Goal: Task Accomplishment & Management: Use online tool/utility

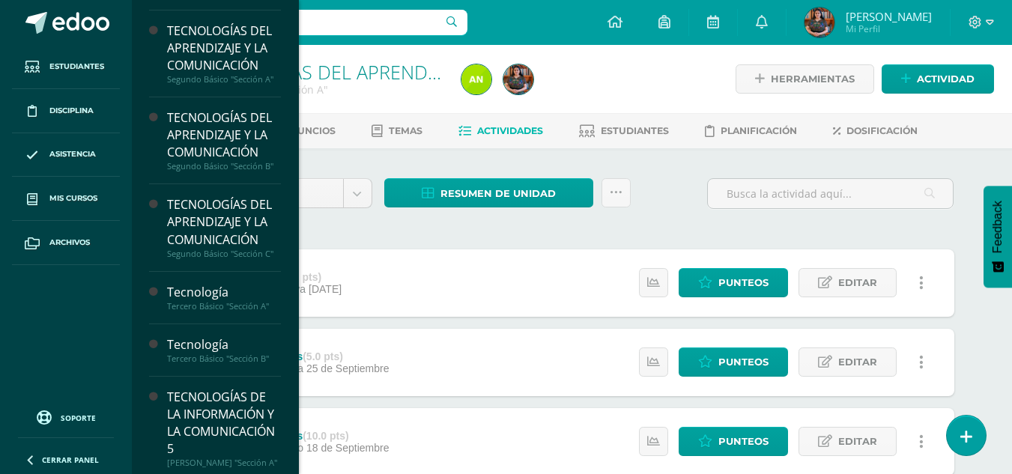
scroll to position [297, 0]
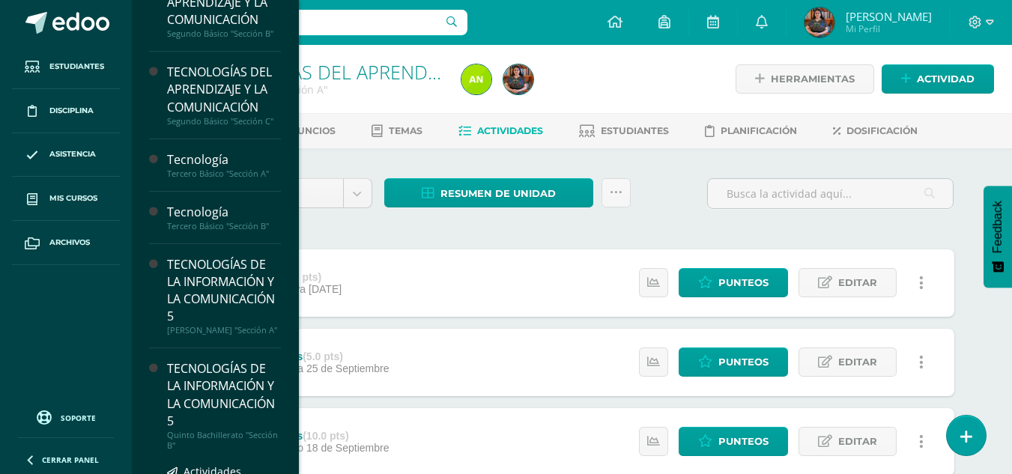
click at [245, 429] on div "TECNOLOGÍAS DE LA INFORMACIÓN Y LA COMUNICACIÓN 5" at bounding box center [224, 394] width 114 height 69
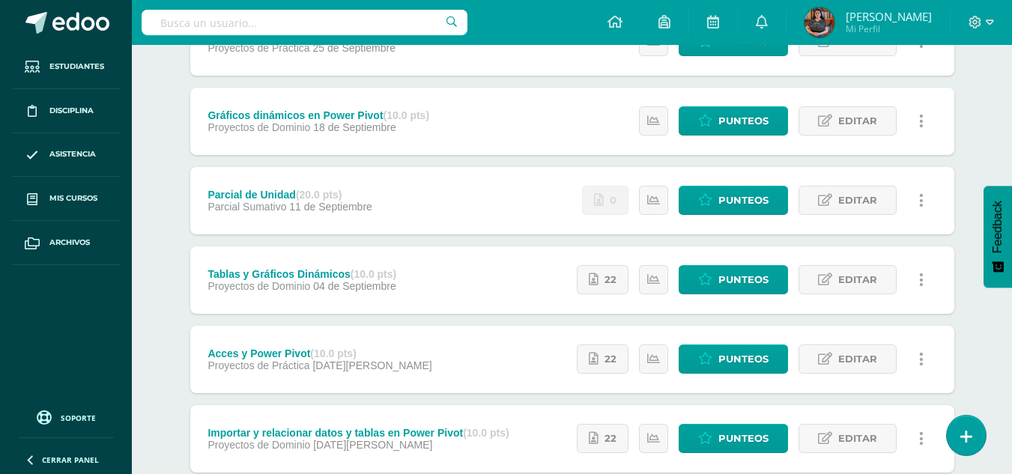
scroll to position [291, 0]
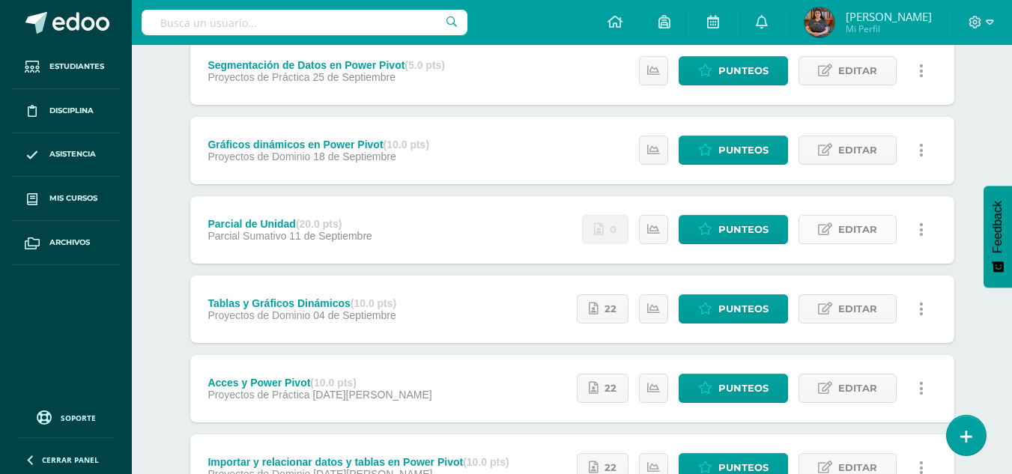
click at [855, 223] on span "Editar" at bounding box center [857, 230] width 39 height 28
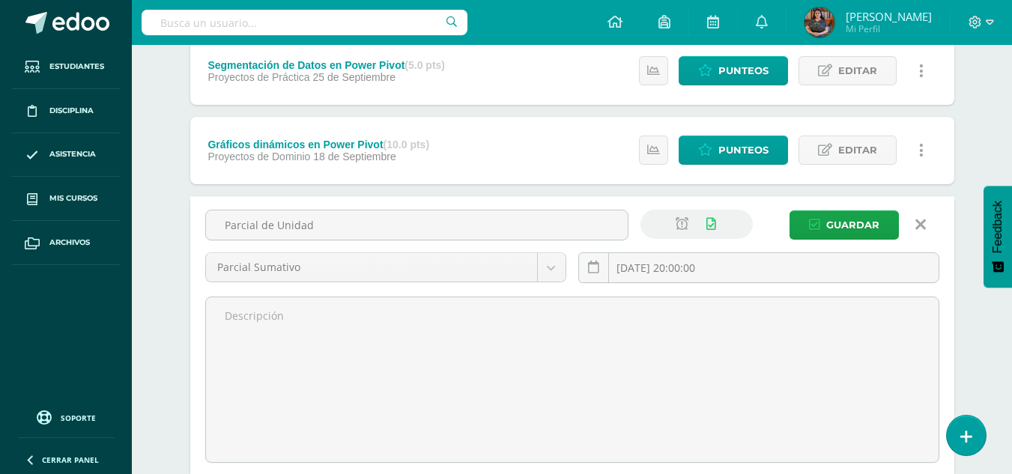
click at [980, 159] on div "Unidad 4 Unidad 1 Unidad 2 Unidad 3 Unidad 4 Resumen de unidad Descargar como H…" at bounding box center [572, 376] width 824 height 1038
click at [915, 224] on icon at bounding box center [920, 224] width 10 height 16
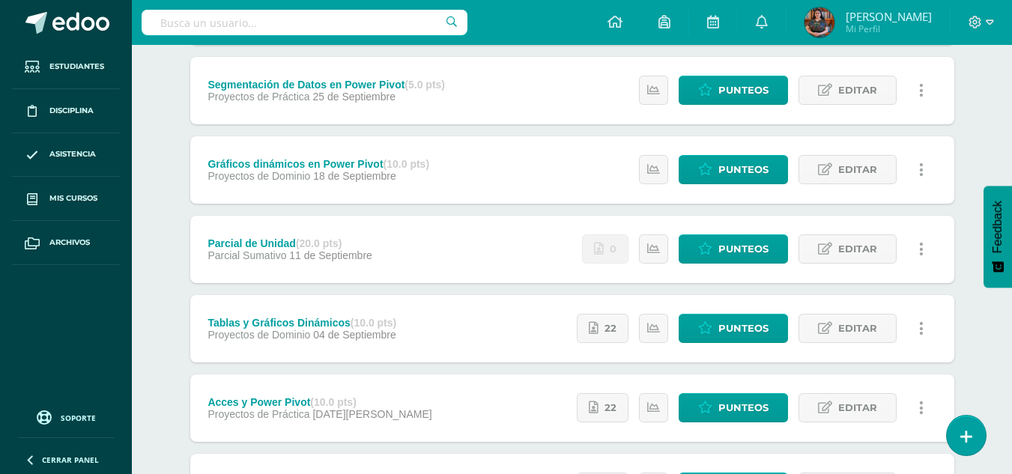
scroll to position [249, 0]
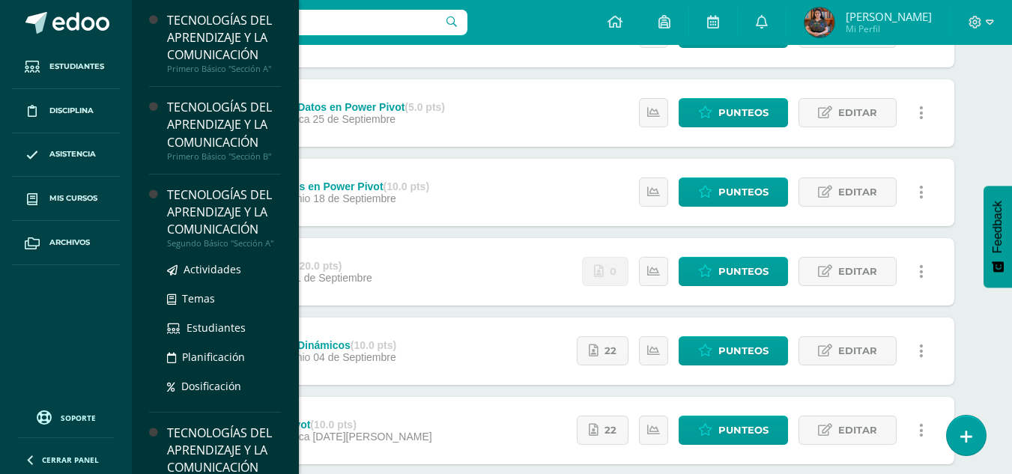
click at [255, 216] on div "TECNOLOGÍAS DEL APRENDIZAJE Y LA COMUNICACIÓN" at bounding box center [224, 212] width 114 height 52
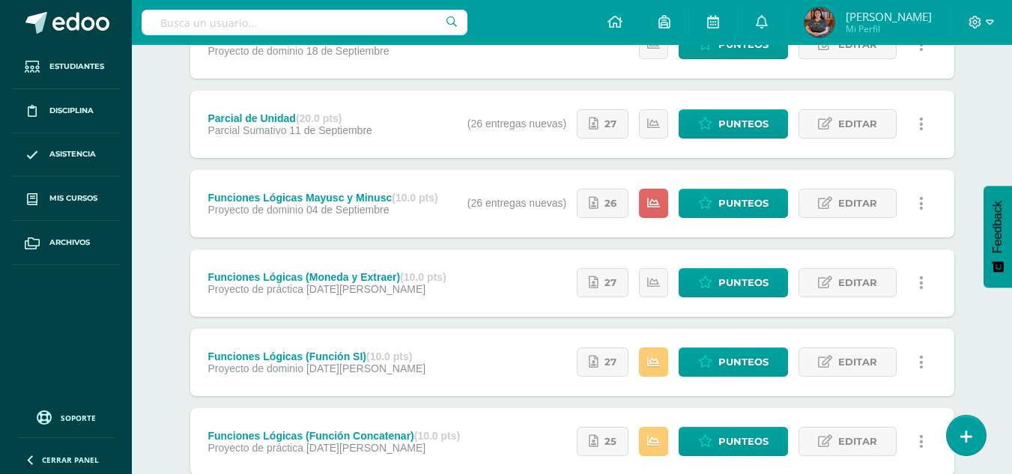
scroll to position [395, 0]
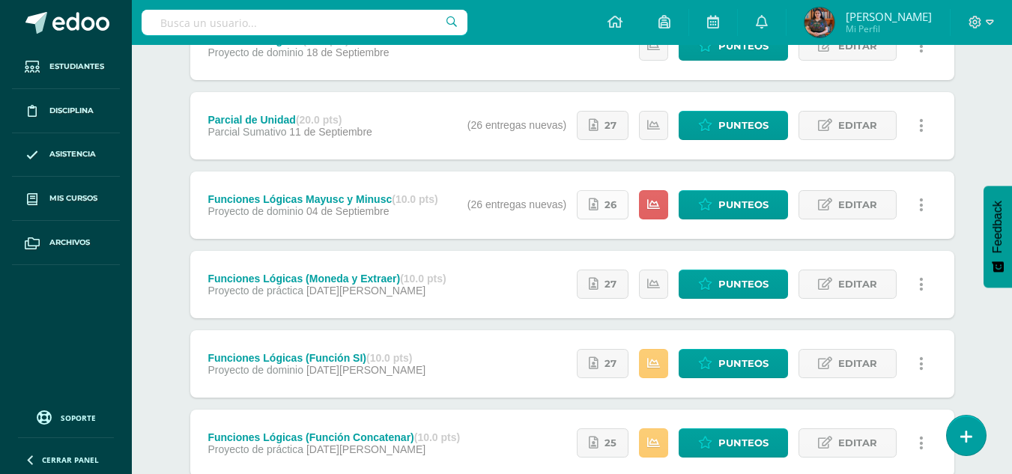
click at [608, 204] on span "26" at bounding box center [610, 205] width 12 height 28
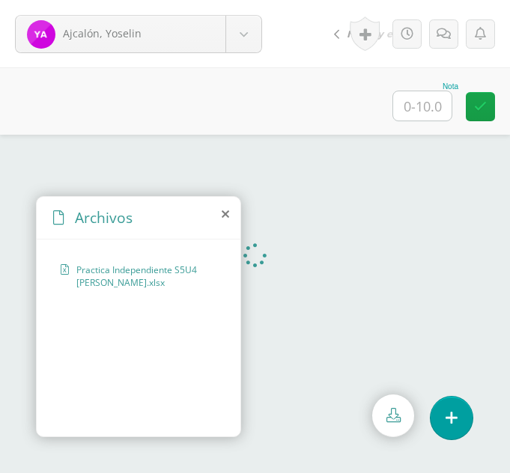
click at [224, 217] on icon at bounding box center [225, 214] width 7 height 12
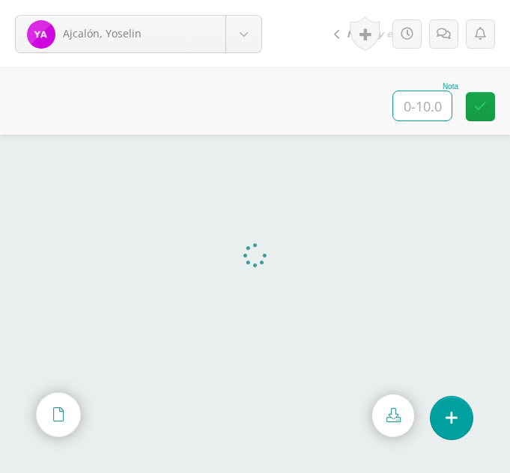
click at [429, 105] on input "text" at bounding box center [422, 105] width 58 height 29
type input "10"
click at [246, 0] on body "Ajcalón, Yoselin Ajcalón, Yoselin Bixcul, María Castro, Lidia Chalcù, Ana Chiya…" at bounding box center [255, 0] width 510 height 0
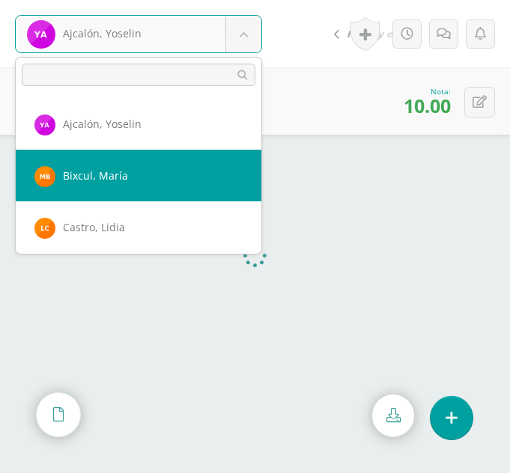
select select "352"
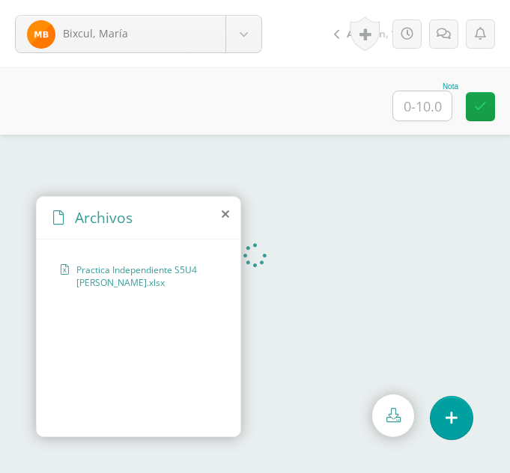
click at [225, 218] on icon at bounding box center [225, 214] width 7 height 12
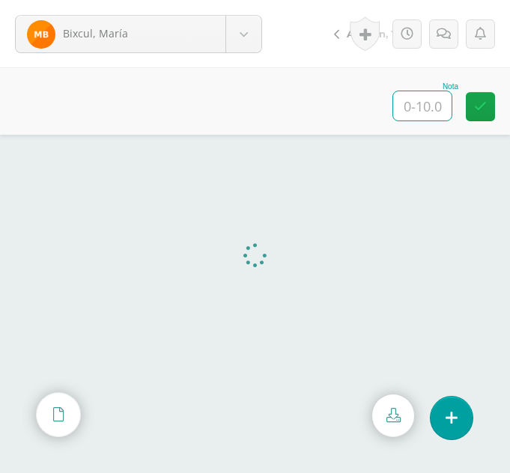
click at [427, 109] on input "text" at bounding box center [422, 105] width 58 height 29
type input "10"
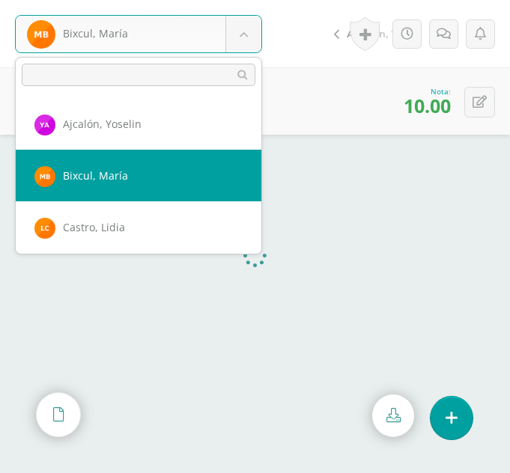
click at [238, 0] on body "Bixcul, María Ajcalón, Yoselin Bixcul, María Castro, Lidia Chalcù, Ana Chiyal, …" at bounding box center [255, 0] width 510 height 0
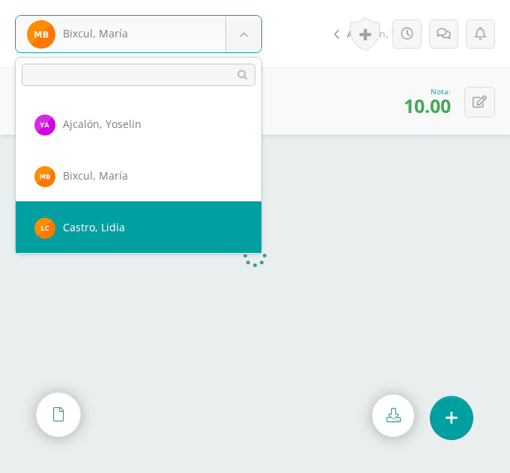
select select "369"
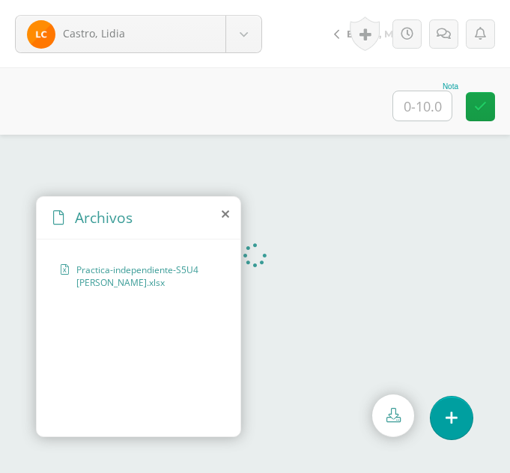
drag, startPoint x: 245, startPoint y: 266, endPoint x: 223, endPoint y: 216, distance: 54.7
click at [223, 216] on icon at bounding box center [225, 214] width 7 height 12
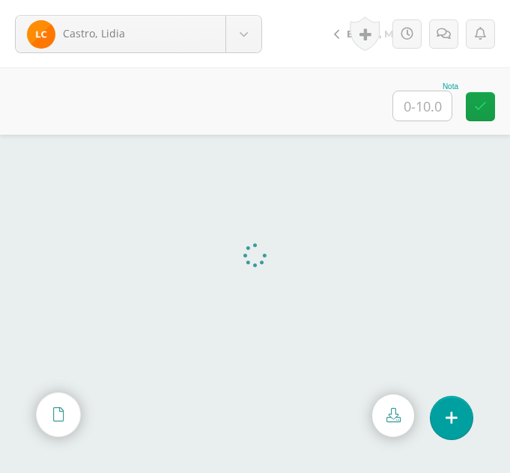
click at [437, 108] on input "text" at bounding box center [422, 105] width 58 height 29
type input "10"
